Goal: Task Accomplishment & Management: Complete application form

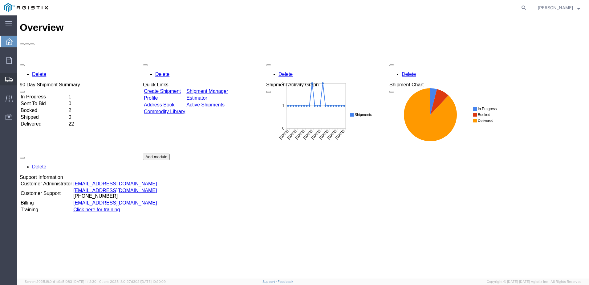
click at [0, 0] on span "Create Shipment" at bounding box center [0, 0] width 0 height 0
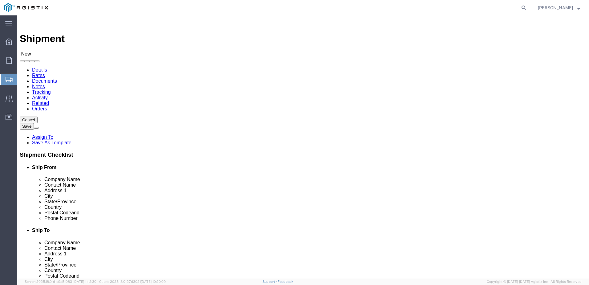
select select
click input "text"
type input "ZO"
click p "Zones INC. - ZONES CORPORATE SOLUTIONS - (KENT SHIPPING) [STREET_ADDRESS] , 8:0…"
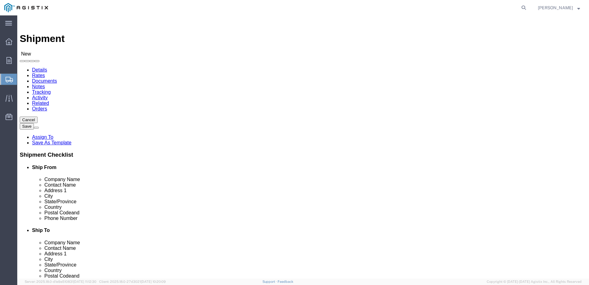
select select "WA"
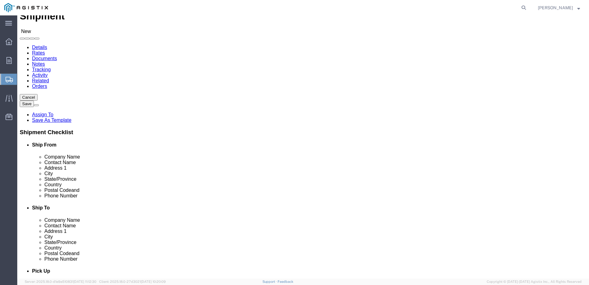
scroll to position [62, 0]
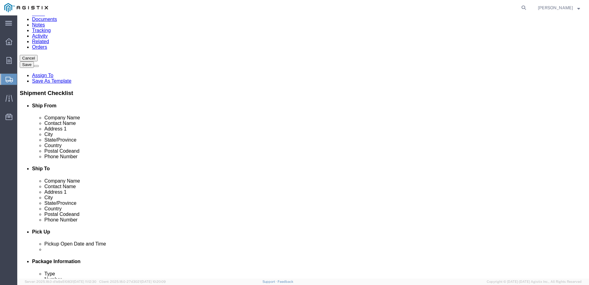
type input "ZONES CORPORATE SOLUTIONS"
drag, startPoint x: 124, startPoint y: 198, endPoint x: 101, endPoint y: 200, distance: 22.9
click input "text"
type input "2535457014"
click input "text"
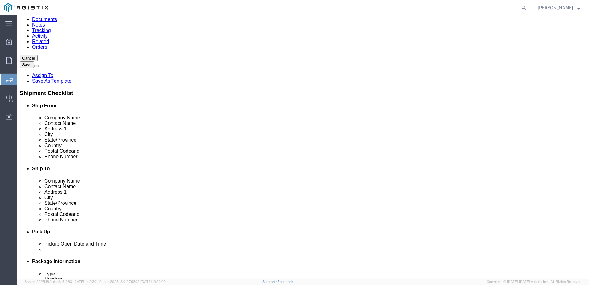
type input "PG&E CORPORATION"
click div
click input "text"
type input "[PERSON_NAME]"
click p "- PG&E Corporation - ([PERSON_NAME]) [STREET_ADDRESS][PERSON_NAME]"
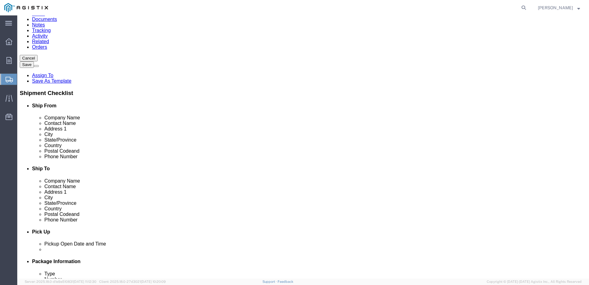
select select "CA"
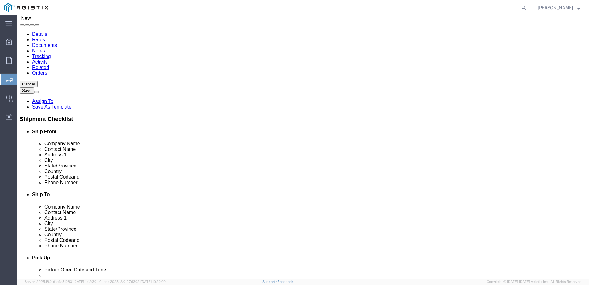
scroll to position [0, 0]
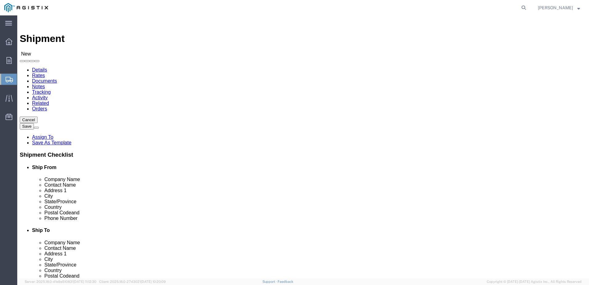
type input "[PERSON_NAME]"
click select "Select Apple PG&E Zones Corporate Solutions"
select select "9596"
click select "Select Apple PG&E Zones Corporate Solutions"
select select
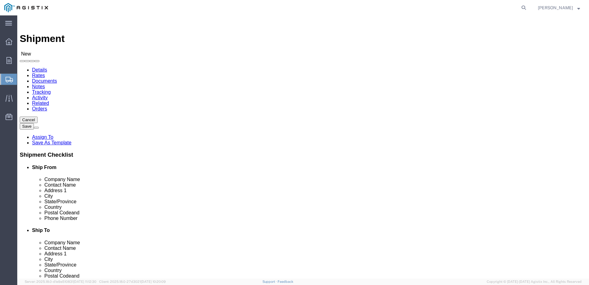
select select
click select "Select All Others [GEOGRAPHIC_DATA] [GEOGRAPHIC_DATA] [GEOGRAPHIC_DATA] [GEOGRA…"
select select "19740"
click select "Select All Others [GEOGRAPHIC_DATA] [GEOGRAPHIC_DATA] [GEOGRAPHIC_DATA] [GEOGRA…"
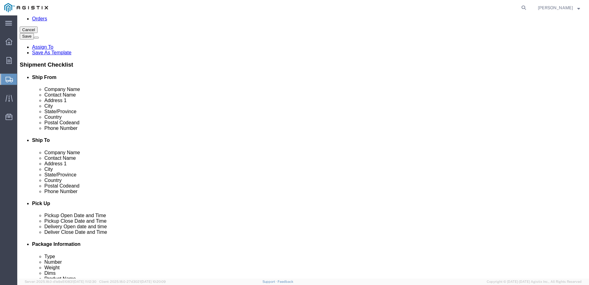
scroll to position [92, 0]
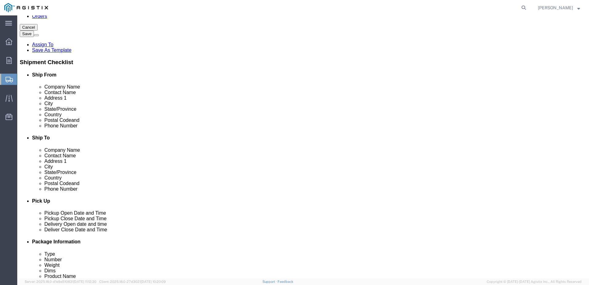
drag, startPoint x: 346, startPoint y: 166, endPoint x: 306, endPoint y: 168, distance: 40.1
click input "text"
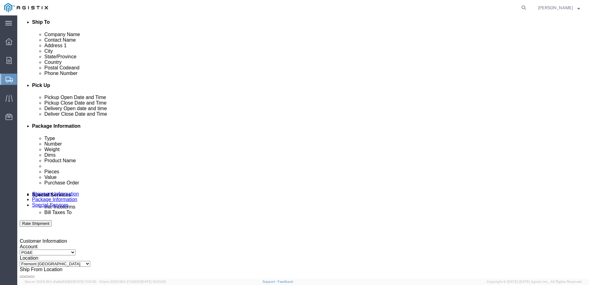
scroll to position [216, 0]
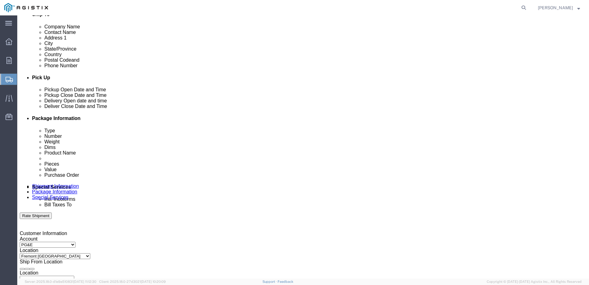
type input "[PHONE_NUMBER]"
click div "[DATE] 8:00 AM"
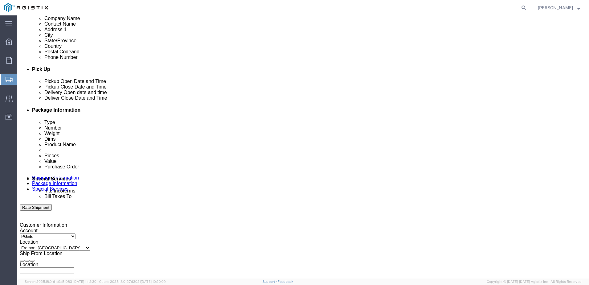
type input "1:00 PM"
click button "Apply"
click div "[DATE] 2:00 PM"
type input "4:00 PM"
click button "Apply"
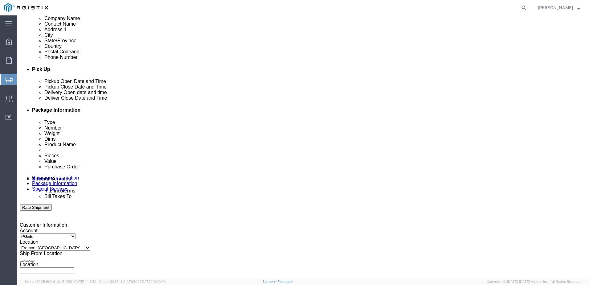
click div
click div "Open Time 5:00 PM [DATE] 5:00 PM - [DATE] 5:00 PM Cancel Apply"
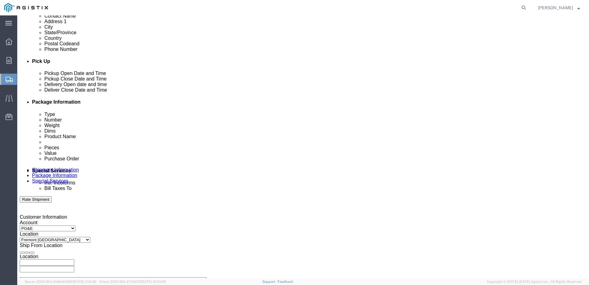
click input "900 PM"
type input "9:00 AM"
click button "Apply"
click div
click input "3:00 AM"
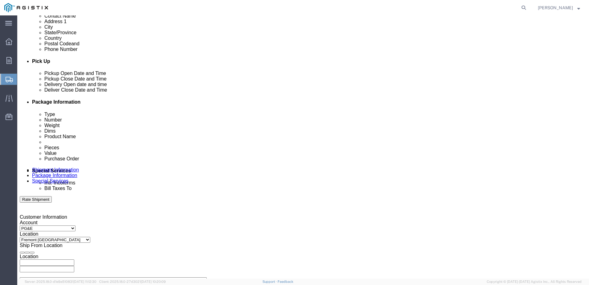
type input "3:00 PM"
click button "Apply"
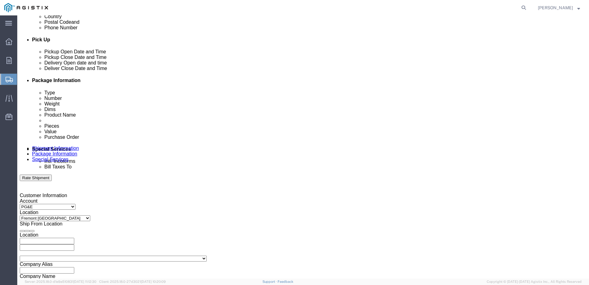
scroll to position [263, 0]
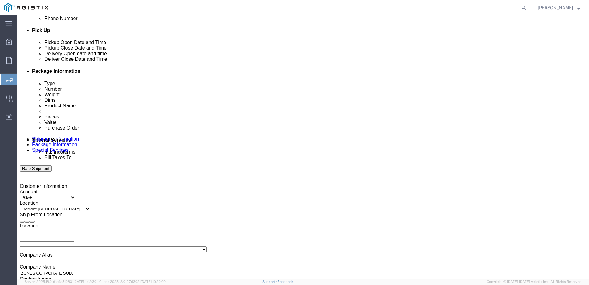
click input "text"
type input "2701234807"
click select "Select Account Type Activity ID Airline Appointment Number ASN Batch Request # …"
select select "ORDERNUM"
click select "Select Account Type Activity ID Airline Appointment Number ASN Batch Request # …"
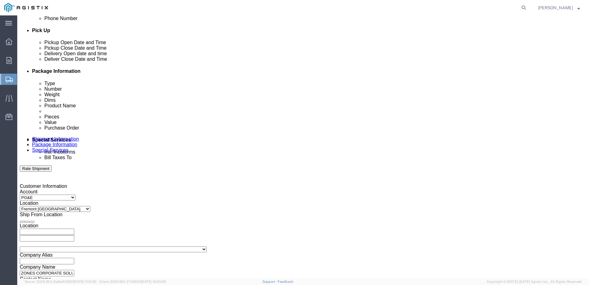
click input "text"
type input "B9224505"
click select "Select Account Type Activity ID Airline Appointment Number ASN Batch Request # …"
select select "SALEORDR"
click select "Select Account Type Activity ID Airline Appointment Number ASN Batch Request # …"
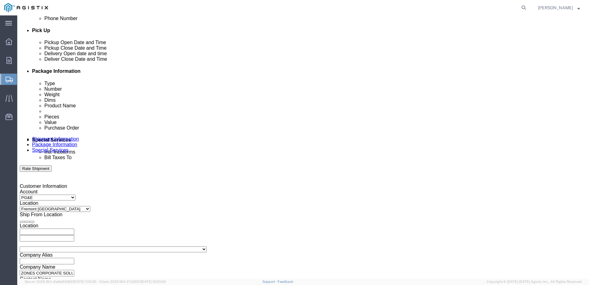
click input "text"
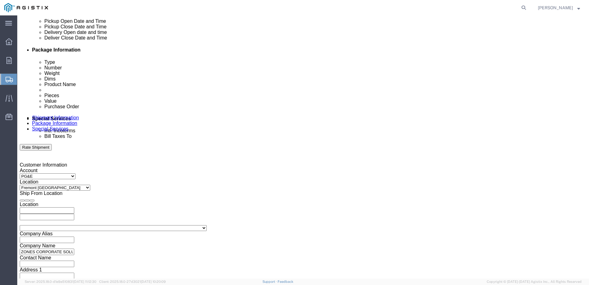
scroll to position [317, 0]
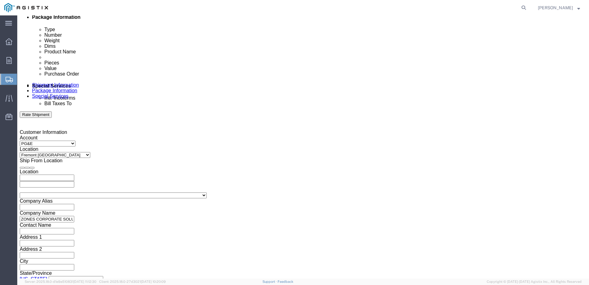
type input "wkus001097966"
click button "Continue"
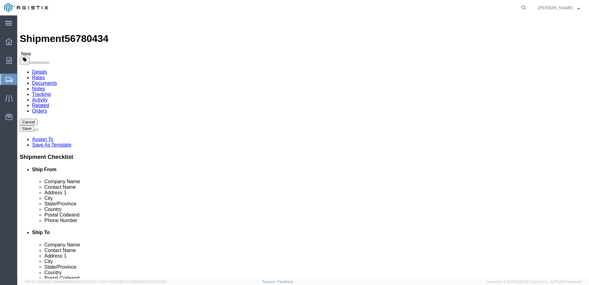
click select "Select Bulk Bundle(s) Cardboard Box(es) Carton(s) Crate(s) Drum(s) (Fiberboard)…"
select select "PSNS"
click select "Select Bulk Bundle(s) Cardboard Box(es) Carton(s) Crate(s) Drum(s) (Fiberboard)…"
click input "1"
type input "1"
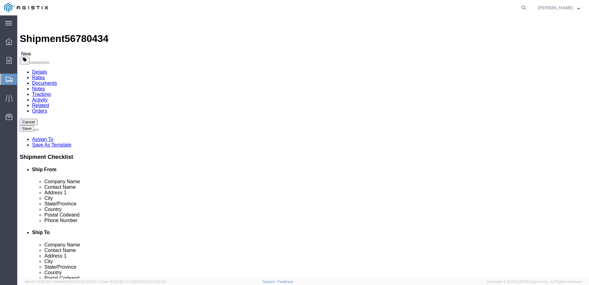
type input "2"
click input "text"
type input "48"
type input "40"
type input "57"
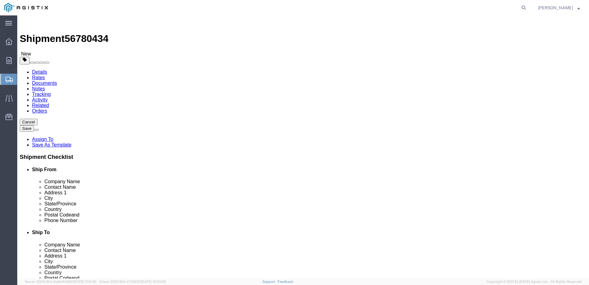
click input "0.00"
type input "0"
type input "982"
click link "Add Content"
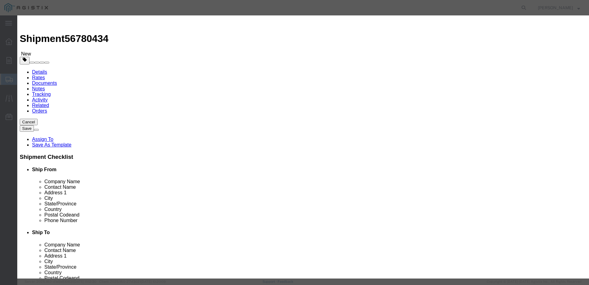
click input "text"
type input "computer electronics"
type input "2705.64"
click input "0"
type input "30"
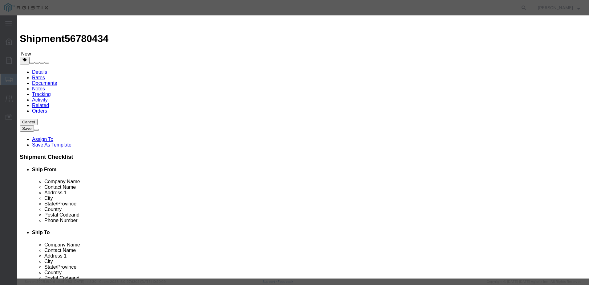
click input "81169.2"
type input "8"
type input "21614.1"
click select "Select 50 55 60 65 70 85 92.5 100 125 175 250 300 400"
select select "92.5"
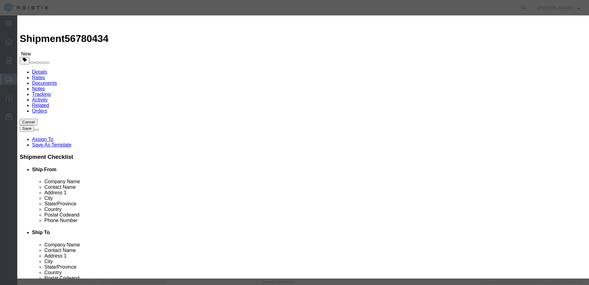
click select "Select 50 55 60 65 70 85 92.5 100 125 175 250 300 400"
click button "Save & Close"
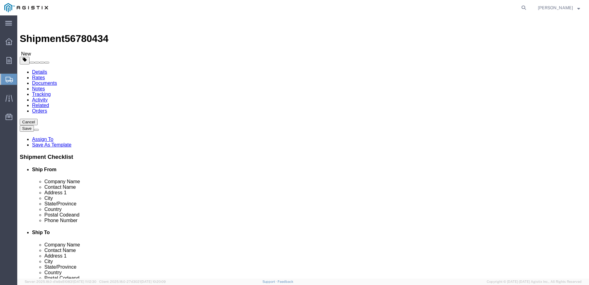
click link "Add Package"
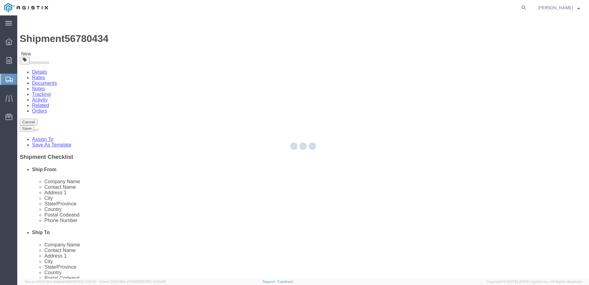
select select "PSNS"
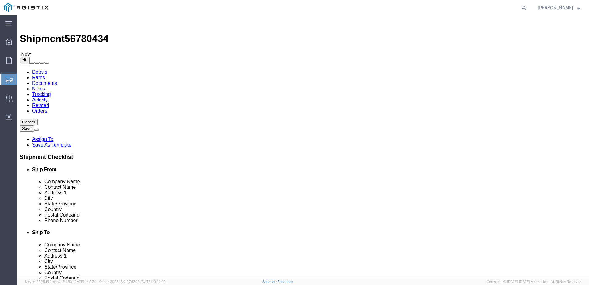
click select "Select Bulk Bundle(s) Cardboard Box(es) Carton(s) Crate(s) Drum(s) (Fiberboard)…"
select select "PSNS"
click select "Select Bulk Bundle(s) Cardboard Box(es) Carton(s) Crate(s) Drum(s) (Fiberboard)…"
click input "text"
type input "48"
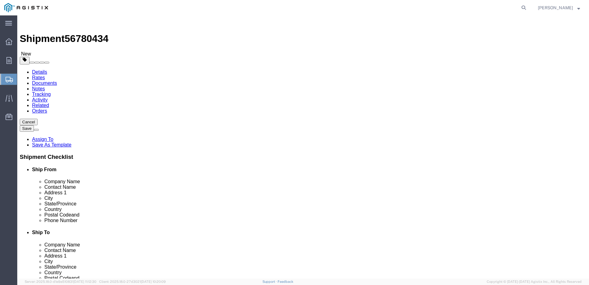
type input "40"
type input "51"
click input "0.00"
type input "0"
type input "458"
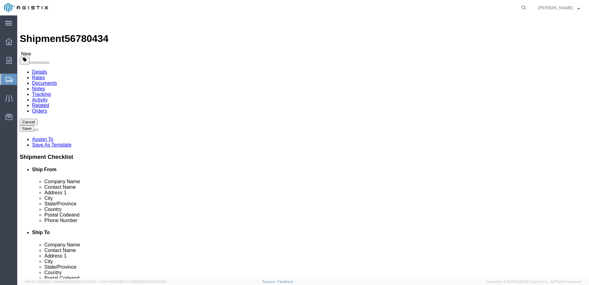
click link "Add Content"
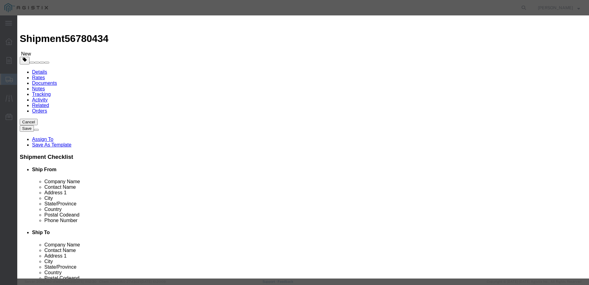
click input "text"
type input "computer electronics"
type input "2705.64"
click input "0"
type input "1"
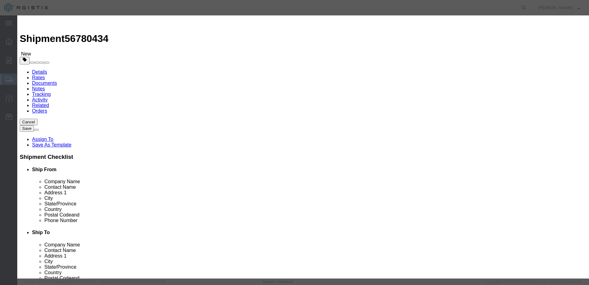
type input "14"
click div "Product Name computer electronics Pieces 14 Select Bag Barrels 100Board Feet Bo…"
drag, startPoint x: 206, startPoint y: 72, endPoint x: 170, endPoint y: 69, distance: 36.1
click div "Total Value 37878.96 Select ADP AED AFN ALL AMD AOA ARS ATS AUD AWG AZN BAM BBD…"
type input "10086.58"
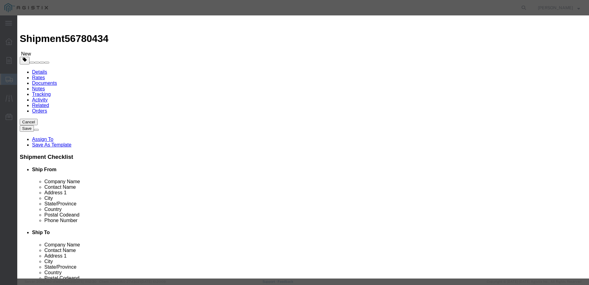
click select "Select 50 55 60 65 70 85 92.5 100 125 175 250 300 400"
select select "92.5"
click select "Select 50 55 60 65 70 85 92.5 100 125 175 250 300 400"
click button "Save & Close"
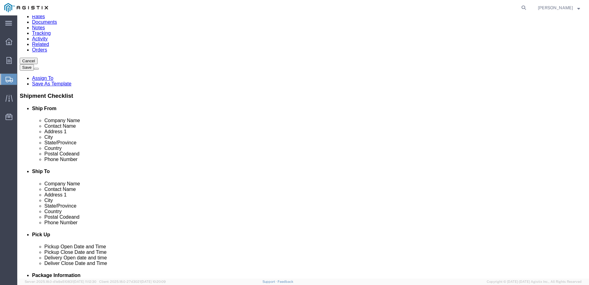
scroll to position [62, 0]
click button "Previous"
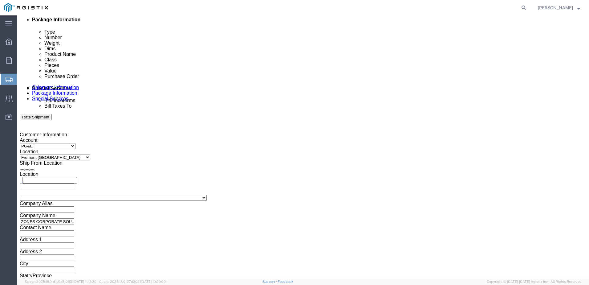
scroll to position [317, 0]
click button "Continue"
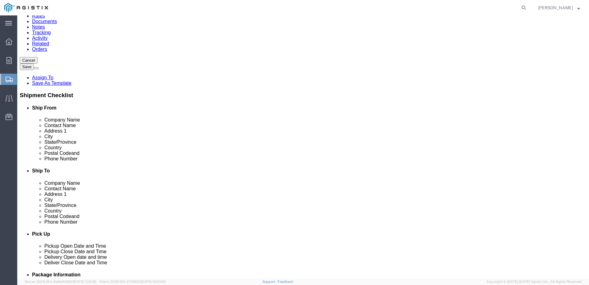
scroll to position [62, 0]
click button "Rate Shipment"
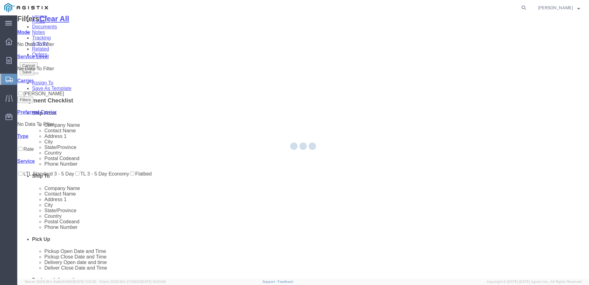
scroll to position [0, 0]
